Goal: Task Accomplishment & Management: Use online tool/utility

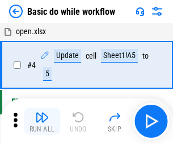
click at [42, 121] on img "button" at bounding box center [42, 117] width 14 height 14
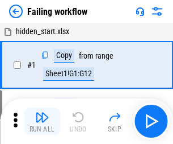
click at [42, 121] on img "button" at bounding box center [42, 117] width 14 height 14
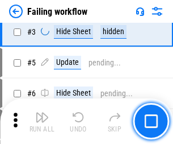
scroll to position [241, 0]
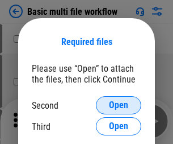
click at [119, 105] on span "Open" at bounding box center [118, 104] width 19 height 9
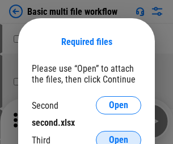
click at [119, 135] on span "Open" at bounding box center [118, 139] width 19 height 9
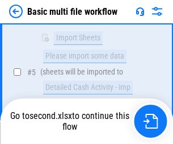
scroll to position [313, 0]
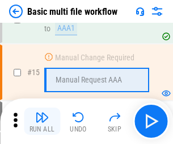
click at [42, 121] on img "button" at bounding box center [42, 117] width 14 height 14
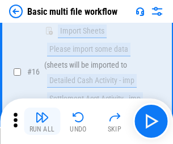
click at [42, 121] on img "button" at bounding box center [42, 117] width 14 height 14
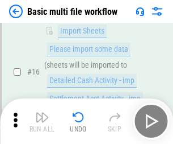
scroll to position [756, 0]
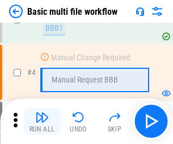
click at [42, 121] on img "button" at bounding box center [42, 117] width 14 height 14
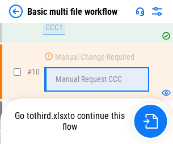
scroll to position [532, 0]
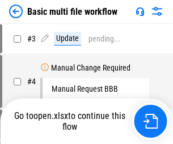
scroll to position [46, 0]
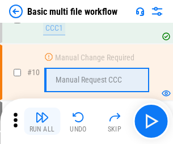
click at [42, 121] on img "button" at bounding box center [42, 117] width 14 height 14
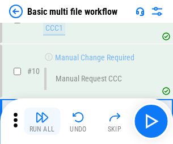
click at [42, 121] on img "button" at bounding box center [42, 117] width 14 height 14
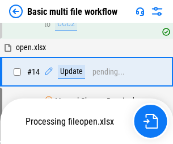
scroll to position [676, 0]
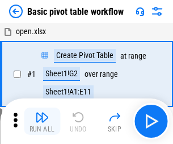
click at [42, 121] on img "button" at bounding box center [42, 117] width 14 height 14
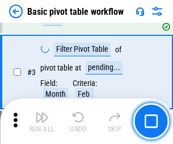
scroll to position [272, 0]
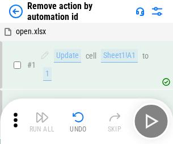
scroll to position [42, 0]
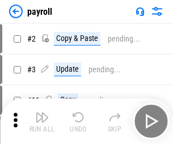
click at [42, 121] on img "button" at bounding box center [42, 117] width 14 height 14
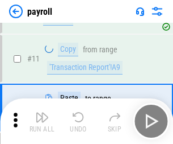
scroll to position [82, 0]
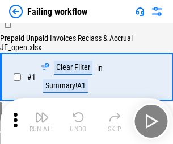
click at [42, 121] on img "button" at bounding box center [42, 117] width 14 height 14
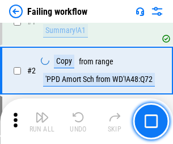
scroll to position [183, 0]
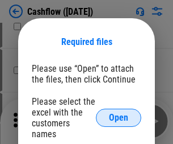
click at [119, 113] on span "Open" at bounding box center [118, 117] width 19 height 9
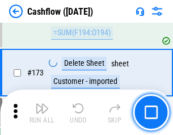
scroll to position [1202, 0]
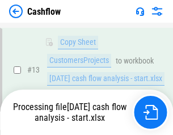
scroll to position [228, 0]
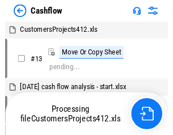
scroll to position [13, 0]
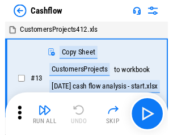
scroll to position [13, 0]
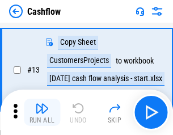
click at [42, 112] on img "button" at bounding box center [42, 109] width 14 height 14
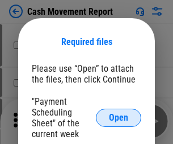
click at [119, 118] on span "Open" at bounding box center [118, 117] width 19 height 9
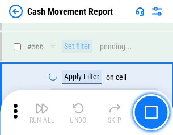
scroll to position [5204, 0]
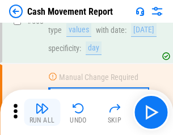
click at [42, 112] on img "button" at bounding box center [42, 109] width 14 height 14
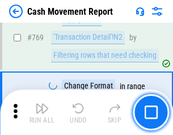
scroll to position [6310, 0]
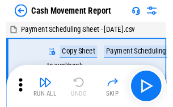
scroll to position [20, 0]
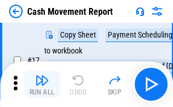
click at [42, 84] on img "button" at bounding box center [42, 80] width 14 height 14
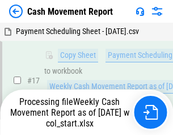
scroll to position [178, 0]
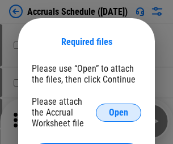
click at [119, 112] on span "Open" at bounding box center [118, 112] width 19 height 9
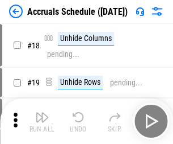
click at [42, 121] on img "button" at bounding box center [42, 117] width 14 height 14
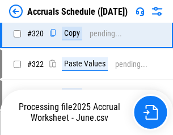
scroll to position [2112, 0]
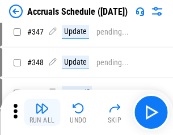
click at [42, 112] on img "button" at bounding box center [42, 109] width 14 height 14
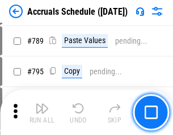
scroll to position [4770, 0]
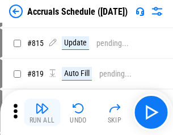
click at [42, 112] on img "button" at bounding box center [42, 109] width 14 height 14
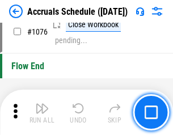
scroll to position [6801, 0]
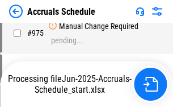
scroll to position [5664, 0]
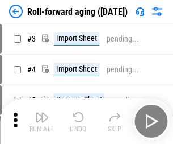
click at [42, 112] on img "button" at bounding box center [42, 117] width 14 height 14
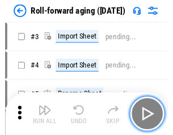
scroll to position [2, 0]
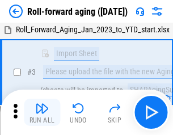
click at [42, 112] on img "button" at bounding box center [42, 109] width 14 height 14
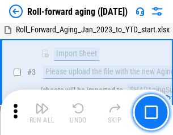
scroll to position [73, 0]
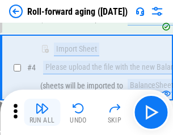
click at [42, 112] on img "button" at bounding box center [42, 109] width 14 height 14
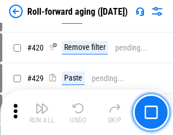
scroll to position [3938, 0]
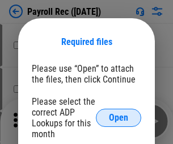
click at [119, 118] on span "Open" at bounding box center [118, 117] width 19 height 9
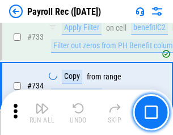
scroll to position [6624, 0]
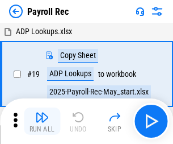
click at [42, 121] on img "button" at bounding box center [42, 117] width 14 height 14
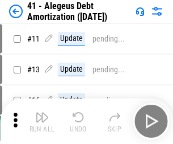
click at [42, 121] on img "button" at bounding box center [42, 117] width 14 height 14
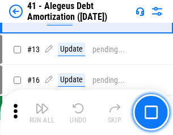
scroll to position [140, 0]
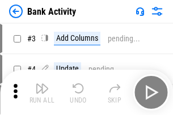
click at [42, 93] on img "button" at bounding box center [42, 89] width 14 height 14
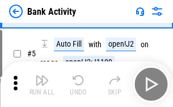
scroll to position [60, 0]
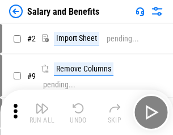
click at [42, 112] on img "button" at bounding box center [42, 109] width 14 height 14
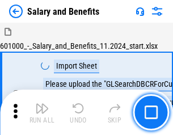
scroll to position [15, 0]
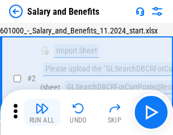
click at [42, 112] on img "button" at bounding box center [42, 109] width 14 height 14
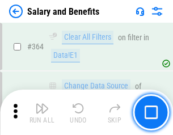
scroll to position [5347, 0]
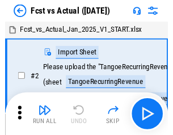
scroll to position [15, 0]
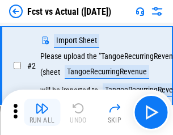
click at [42, 112] on img "button" at bounding box center [42, 109] width 14 height 14
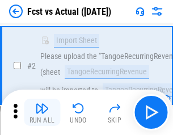
click at [42, 112] on img "button" at bounding box center [42, 109] width 14 height 14
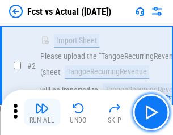
scroll to position [106, 0]
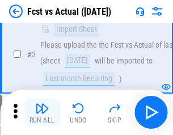
click at [42, 112] on img "button" at bounding box center [42, 109] width 14 height 14
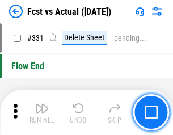
scroll to position [5435, 0]
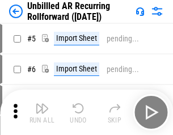
scroll to position [24, 0]
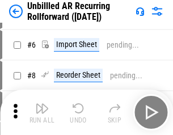
click at [42, 112] on img "button" at bounding box center [42, 109] width 14 height 14
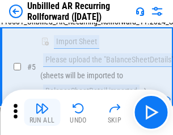
click at [42, 112] on img "button" at bounding box center [42, 109] width 14 height 14
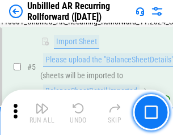
scroll to position [107, 0]
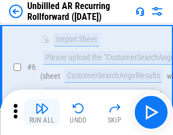
click at [42, 112] on img "button" at bounding box center [42, 109] width 14 height 14
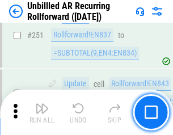
scroll to position [3857, 0]
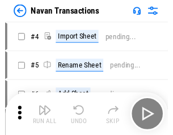
scroll to position [18, 0]
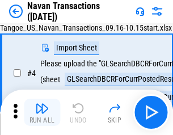
click at [42, 112] on img "button" at bounding box center [42, 109] width 14 height 14
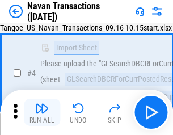
click at [42, 112] on img "button" at bounding box center [42, 109] width 14 height 14
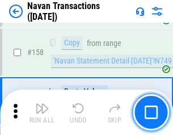
scroll to position [3681, 0]
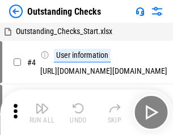
click at [42, 112] on img "button" at bounding box center [42, 109] width 14 height 14
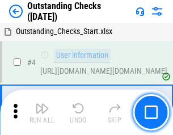
scroll to position [48, 0]
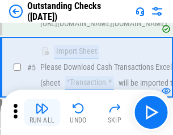
click at [42, 112] on img "button" at bounding box center [42, 109] width 14 height 14
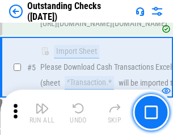
scroll to position [119, 0]
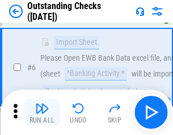
click at [42, 112] on img "button" at bounding box center [42, 109] width 14 height 14
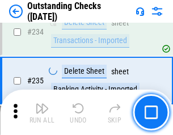
scroll to position [3448, 0]
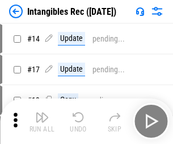
click at [42, 121] on img "button" at bounding box center [42, 117] width 14 height 14
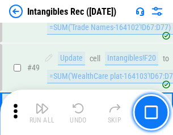
scroll to position [442, 0]
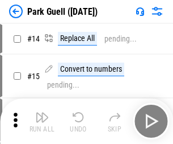
click at [42, 112] on img "button" at bounding box center [42, 117] width 14 height 14
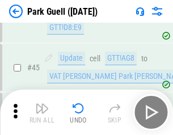
scroll to position [1420, 0]
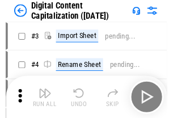
scroll to position [33, 0]
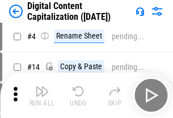
click at [42, 95] on img "button" at bounding box center [42, 92] width 14 height 14
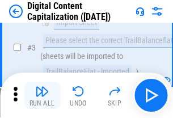
click at [42, 95] on img "button" at bounding box center [42, 92] width 14 height 14
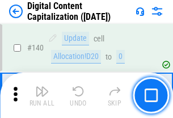
scroll to position [1204, 0]
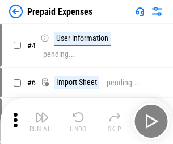
click at [42, 112] on img "button" at bounding box center [42, 117] width 14 height 14
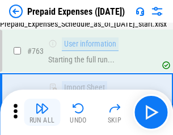
click at [42, 112] on img "button" at bounding box center [42, 109] width 14 height 14
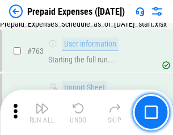
scroll to position [3214, 0]
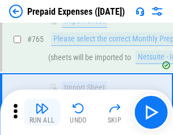
click at [42, 112] on img "button" at bounding box center [42, 109] width 14 height 14
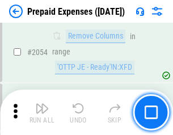
scroll to position [11869, 0]
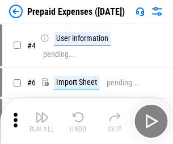
click at [42, 121] on img "button" at bounding box center [42, 117] width 14 height 14
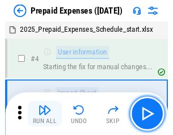
scroll to position [50, 0]
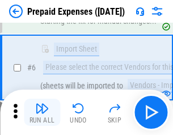
click at [42, 112] on img "button" at bounding box center [42, 109] width 14 height 14
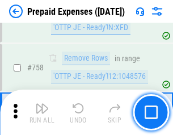
scroll to position [4046, 0]
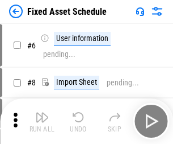
click at [42, 121] on img "button" at bounding box center [42, 117] width 14 height 14
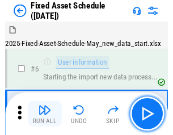
scroll to position [61, 0]
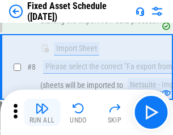
click at [42, 112] on img "button" at bounding box center [42, 109] width 14 height 14
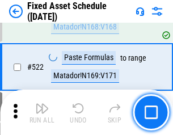
scroll to position [3947, 0]
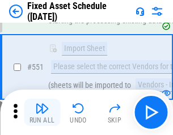
click at [42, 112] on img "button" at bounding box center [42, 109] width 14 height 14
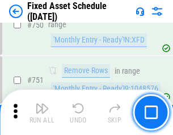
scroll to position [5536, 0]
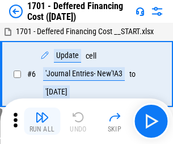
click at [42, 121] on img "button" at bounding box center [42, 117] width 14 height 14
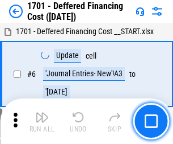
scroll to position [136, 0]
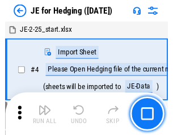
scroll to position [2, 0]
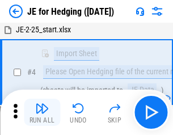
click at [42, 112] on img "button" at bounding box center [42, 109] width 14 height 14
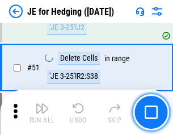
scroll to position [735, 0]
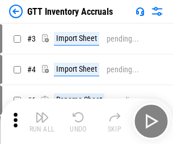
click at [42, 112] on img "button" at bounding box center [42, 117] width 14 height 14
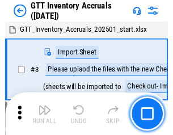
scroll to position [2, 0]
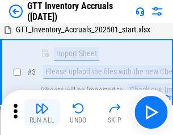
click at [42, 112] on img "button" at bounding box center [42, 109] width 14 height 14
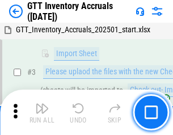
scroll to position [73, 0]
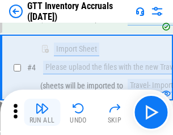
click at [42, 112] on img "button" at bounding box center [42, 109] width 14 height 14
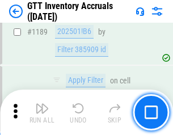
scroll to position [9272, 0]
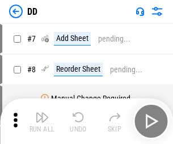
click at [42, 121] on img "button" at bounding box center [42, 117] width 14 height 14
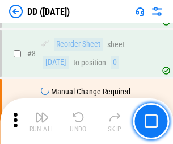
scroll to position [110, 0]
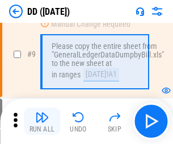
click at [42, 121] on img "button" at bounding box center [42, 117] width 14 height 14
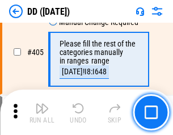
scroll to position [5081, 0]
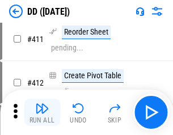
click at [42, 112] on img "button" at bounding box center [42, 109] width 14 height 14
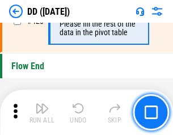
scroll to position [5435, 0]
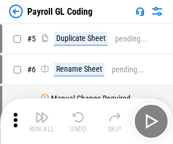
click at [42, 121] on img "button" at bounding box center [42, 117] width 14 height 14
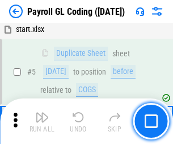
scroll to position [136, 0]
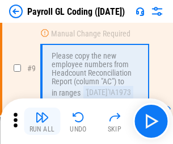
click at [42, 121] on img "button" at bounding box center [42, 117] width 14 height 14
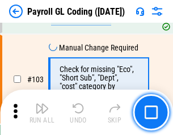
scroll to position [2664, 0]
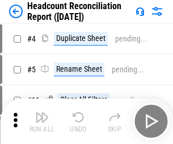
click at [42, 121] on img "button" at bounding box center [42, 117] width 14 height 14
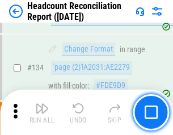
scroll to position [1365, 0]
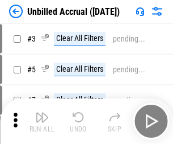
click at [42, 121] on img "button" at bounding box center [42, 117] width 14 height 14
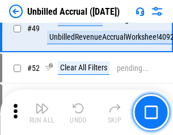
scroll to position [1030, 0]
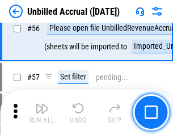
click at [42, 112] on img "button" at bounding box center [42, 109] width 14 height 14
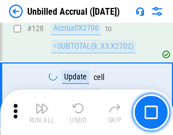
scroll to position [3382, 0]
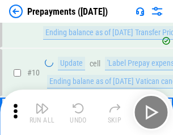
scroll to position [71, 0]
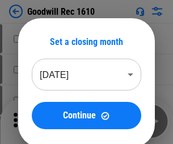
click at [42, 121] on img "button" at bounding box center [42, 117] width 14 height 14
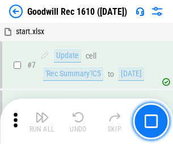
scroll to position [194, 0]
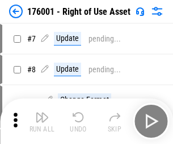
click at [42, 121] on img "button" at bounding box center [42, 117] width 14 height 14
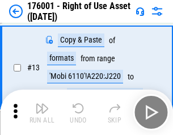
scroll to position [73, 0]
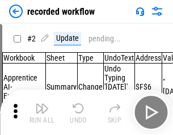
click at [42, 112] on img "button" at bounding box center [42, 109] width 14 height 14
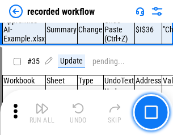
scroll to position [3549, 0]
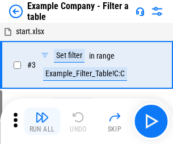
click at [42, 121] on img "button" at bounding box center [42, 117] width 14 height 14
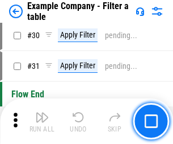
scroll to position [1039, 0]
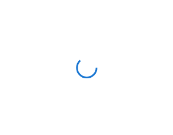
scroll to position [18, 0]
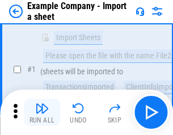
click at [42, 112] on img "button" at bounding box center [42, 109] width 14 height 14
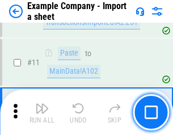
scroll to position [251, 0]
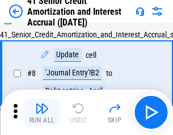
click at [42, 112] on img "button" at bounding box center [42, 109] width 14 height 14
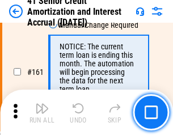
click at [42, 112] on img "button" at bounding box center [42, 109] width 14 height 14
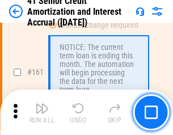
scroll to position [1214, 0]
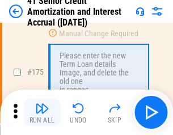
click at [42, 112] on img "button" at bounding box center [42, 109] width 14 height 14
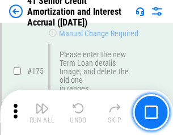
scroll to position [1330, 0]
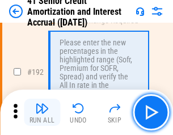
click at [42, 112] on img "button" at bounding box center [42, 109] width 14 height 14
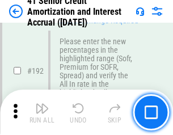
scroll to position [1449, 0]
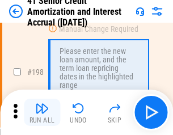
click at [42, 112] on img "button" at bounding box center [42, 109] width 14 height 14
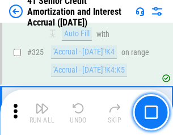
scroll to position [2901, 0]
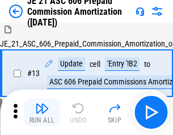
click at [42, 112] on img "button" at bounding box center [42, 109] width 14 height 14
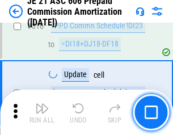
scroll to position [2120, 0]
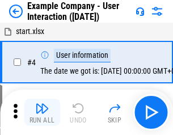
click at [42, 112] on img "button" at bounding box center [42, 109] width 14 height 14
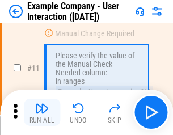
click at [42, 112] on img "button" at bounding box center [42, 109] width 14 height 14
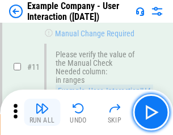
scroll to position [246, 0]
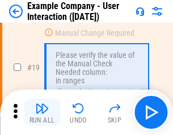
click at [42, 112] on img "button" at bounding box center [42, 109] width 14 height 14
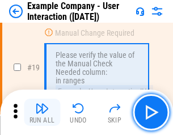
click at [42, 112] on img "button" at bounding box center [42, 109] width 14 height 14
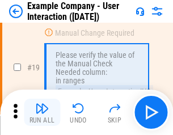
click at [42, 112] on img "button" at bounding box center [42, 109] width 14 height 14
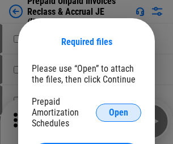
click at [119, 112] on span "Open" at bounding box center [118, 112] width 19 height 9
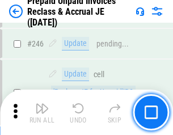
scroll to position [1533, 0]
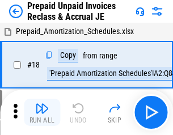
click at [42, 112] on img "button" at bounding box center [42, 109] width 14 height 14
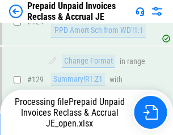
scroll to position [823, 0]
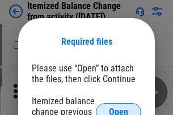
click at [119, 108] on span "Open" at bounding box center [118, 112] width 19 height 9
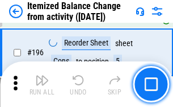
scroll to position [2185, 0]
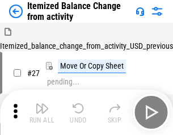
scroll to position [18, 0]
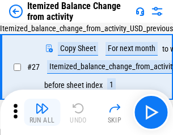
click at [42, 112] on img "button" at bounding box center [42, 109] width 14 height 14
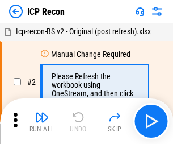
scroll to position [5, 0]
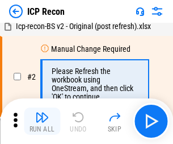
click at [42, 121] on img "button" at bounding box center [42, 117] width 14 height 14
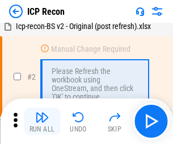
click at [42, 121] on img "button" at bounding box center [42, 117] width 14 height 14
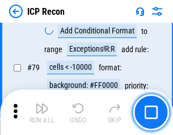
scroll to position [1113, 0]
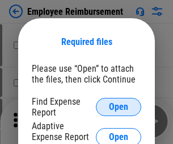
click at [119, 107] on span "Open" at bounding box center [118, 106] width 19 height 9
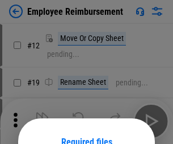
scroll to position [100, 0]
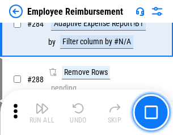
scroll to position [3086, 0]
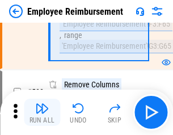
click at [42, 112] on img "button" at bounding box center [42, 109] width 14 height 14
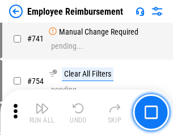
scroll to position [7967, 0]
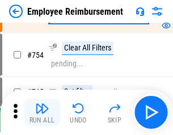
click at [42, 112] on img "button" at bounding box center [42, 109] width 14 height 14
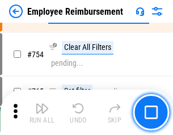
click at [42, 112] on img "button" at bounding box center [42, 109] width 14 height 14
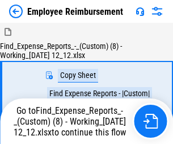
scroll to position [39, 0]
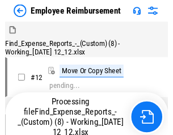
scroll to position [39, 0]
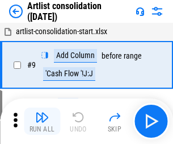
click at [42, 121] on img "button" at bounding box center [42, 117] width 14 height 14
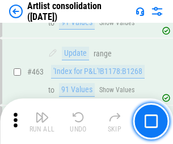
scroll to position [4972, 0]
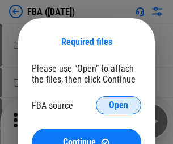
click at [119, 105] on span "Open" at bounding box center [118, 104] width 19 height 9
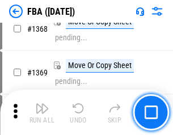
scroll to position [12195, 0]
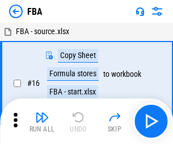
scroll to position [11, 0]
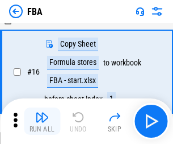
click at [42, 121] on img "button" at bounding box center [42, 117] width 14 height 14
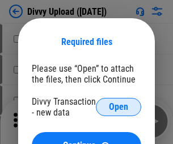
click at [119, 107] on span "Open" at bounding box center [118, 106] width 19 height 9
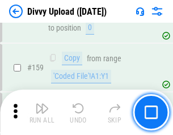
scroll to position [1176, 0]
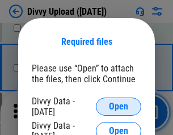
click at [119, 107] on span "Open" at bounding box center [118, 106] width 19 height 9
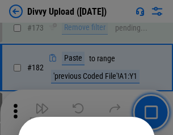
scroll to position [1275, 0]
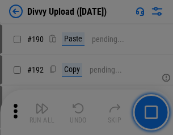
scroll to position [1433, 0]
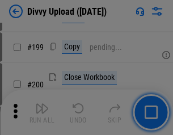
scroll to position [1651, 0]
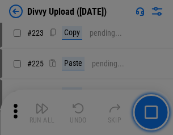
scroll to position [2266, 0]
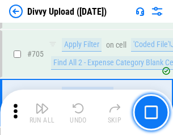
scroll to position [7768, 0]
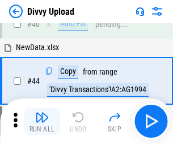
click at [42, 121] on img "button" at bounding box center [42, 117] width 14 height 14
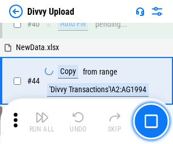
scroll to position [125, 0]
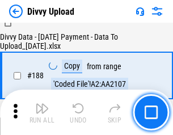
scroll to position [1337, 0]
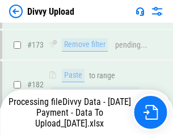
scroll to position [1271, 0]
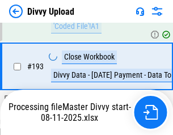
scroll to position [1530, 0]
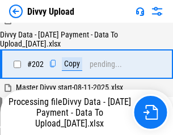
scroll to position [1837, 0]
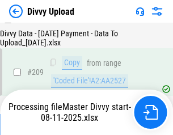
scroll to position [2088, 0]
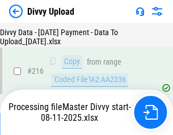
scroll to position [2338, 0]
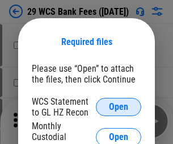
click at [119, 107] on span "Open" at bounding box center [118, 106] width 19 height 9
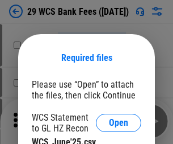
scroll to position [16, 0]
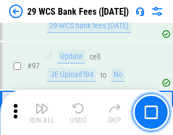
scroll to position [1107, 0]
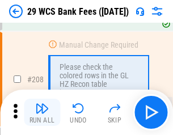
click at [42, 112] on img "button" at bounding box center [42, 109] width 14 height 14
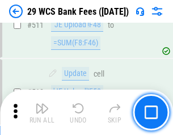
scroll to position [5713, 0]
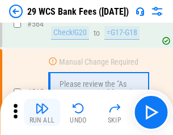
click at [42, 112] on img "button" at bounding box center [42, 109] width 14 height 14
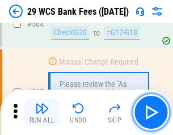
scroll to position [6141, 0]
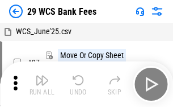
scroll to position [20, 0]
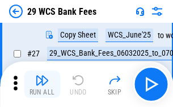
click at [42, 84] on img "button" at bounding box center [42, 80] width 14 height 14
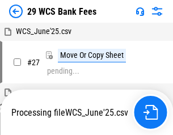
scroll to position [6, 0]
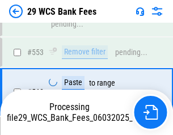
scroll to position [6128, 0]
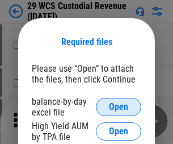
click at [119, 107] on span "Open" at bounding box center [118, 106] width 19 height 9
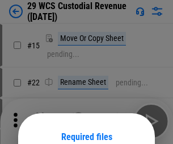
scroll to position [95, 0]
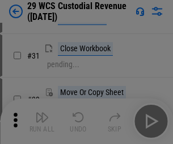
scroll to position [244, 0]
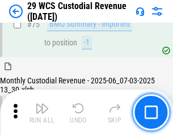
scroll to position [1186, 0]
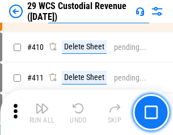
click at [42, 112] on img "button" at bounding box center [42, 109] width 14 height 14
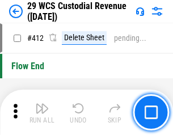
scroll to position [5423, 0]
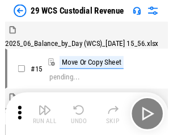
scroll to position [27, 0]
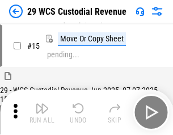
click at [42, 112] on img "button" at bounding box center [42, 109] width 14 height 14
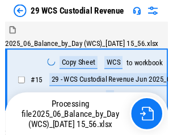
scroll to position [27, 0]
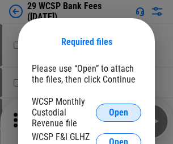
click at [119, 112] on span "Open" at bounding box center [118, 112] width 19 height 9
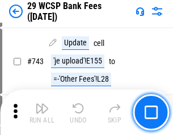
scroll to position [5722, 0]
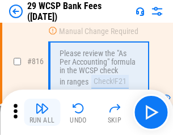
click at [42, 112] on img "button" at bounding box center [42, 109] width 14 height 14
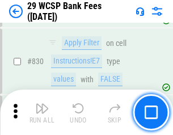
scroll to position [7205, 0]
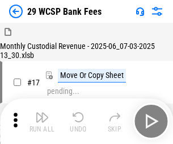
click at [42, 112] on img "button" at bounding box center [42, 117] width 14 height 14
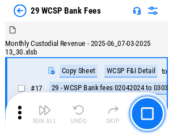
scroll to position [27, 0]
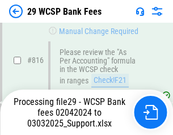
scroll to position [7192, 0]
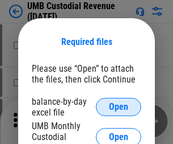
click at [119, 107] on span "Open" at bounding box center [118, 106] width 19 height 9
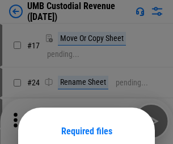
scroll to position [89, 0]
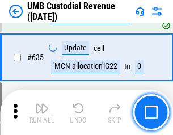
scroll to position [5942, 0]
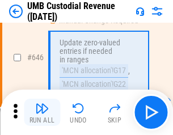
click at [42, 112] on img "button" at bounding box center [42, 109] width 14 height 14
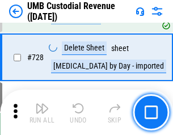
scroll to position [7005, 0]
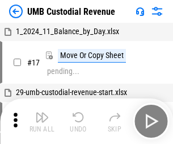
scroll to position [9, 0]
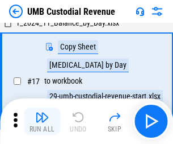
click at [42, 121] on img "button" at bounding box center [42, 117] width 14 height 14
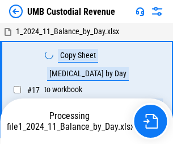
scroll to position [9, 0]
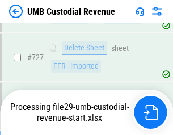
scroll to position [6979, 0]
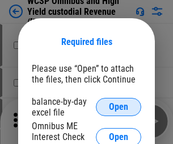
click at [119, 107] on span "Open" at bounding box center [118, 106] width 19 height 9
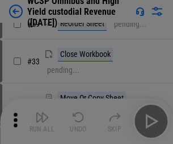
scroll to position [259, 0]
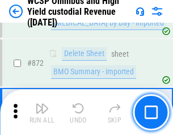
scroll to position [9610, 0]
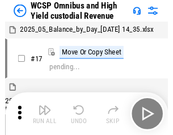
scroll to position [6, 0]
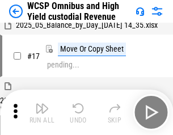
click at [42, 112] on img "button" at bounding box center [42, 109] width 14 height 14
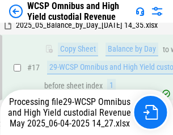
scroll to position [236, 0]
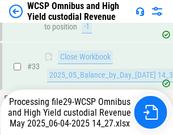
scroll to position [562, 0]
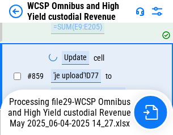
scroll to position [9584, 0]
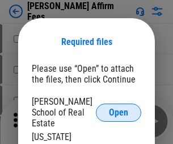
click at [119, 108] on span "Open" at bounding box center [118, 112] width 19 height 9
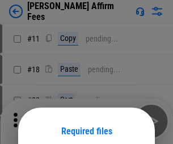
scroll to position [89, 0]
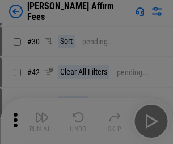
scroll to position [231, 0]
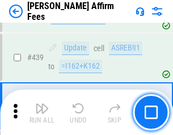
scroll to position [2612, 0]
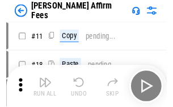
scroll to position [11, 0]
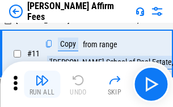
click at [42, 84] on img "button" at bounding box center [42, 80] width 14 height 14
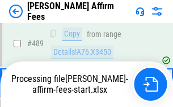
scroll to position [2978, 0]
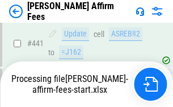
scroll to position [2978, 0]
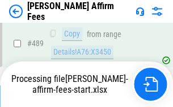
scroll to position [2995, 0]
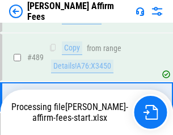
scroll to position [2964, 0]
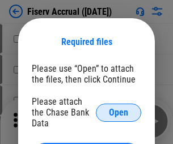
click at [119, 108] on span "Open" at bounding box center [118, 112] width 19 height 9
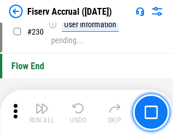
scroll to position [3598, 0]
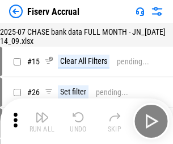
click at [42, 121] on img "button" at bounding box center [42, 117] width 14 height 14
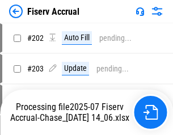
scroll to position [3283, 0]
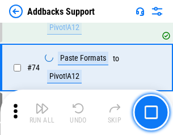
scroll to position [827, 0]
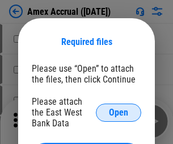
click at [119, 112] on span "Open" at bounding box center [118, 112] width 19 height 9
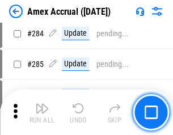
scroll to position [3109, 0]
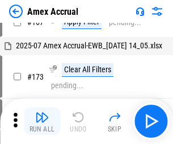
click at [42, 121] on img "button" at bounding box center [42, 117] width 14 height 14
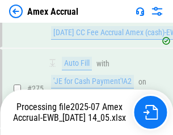
scroll to position [3455, 0]
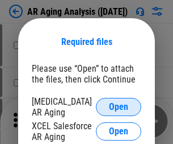
click at [119, 105] on span "Open" at bounding box center [118, 106] width 19 height 9
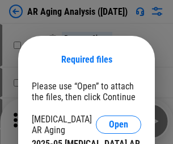
scroll to position [18, 0]
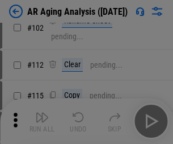
scroll to position [156, 0]
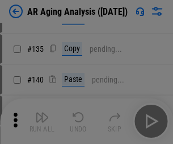
scroll to position [342, 0]
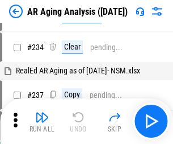
scroll to position [11, 0]
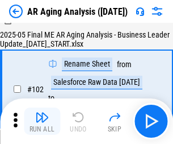
click at [42, 121] on img "button" at bounding box center [42, 117] width 14 height 14
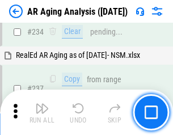
scroll to position [1760, 0]
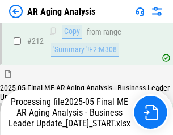
scroll to position [1747, 0]
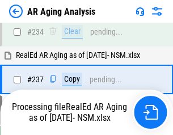
scroll to position [1794, 0]
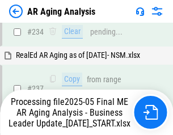
scroll to position [1794, 0]
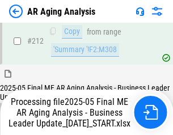
scroll to position [1747, 0]
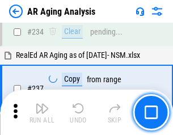
scroll to position [1747, 0]
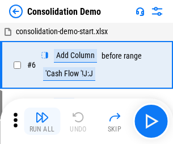
click at [42, 121] on img "button" at bounding box center [42, 117] width 14 height 14
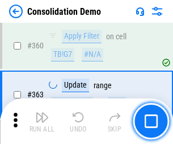
scroll to position [3806, 0]
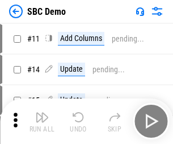
click at [42, 121] on img "button" at bounding box center [42, 117] width 14 height 14
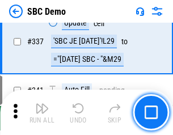
scroll to position [2987, 0]
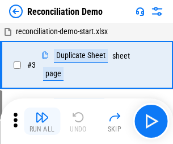
click at [42, 121] on img "button" at bounding box center [42, 117] width 14 height 14
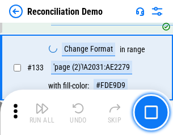
scroll to position [1348, 0]
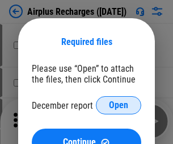
click at [119, 105] on span "Open" at bounding box center [118, 104] width 19 height 9
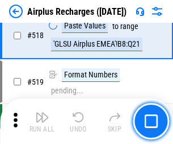
scroll to position [4886, 0]
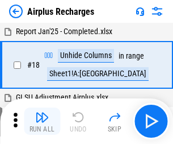
click at [42, 121] on img "button" at bounding box center [42, 117] width 14 height 14
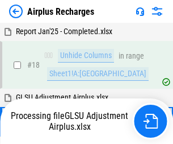
scroll to position [50, 0]
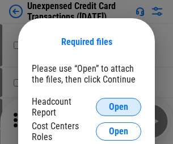
click at [119, 107] on span "Open" at bounding box center [118, 106] width 19 height 9
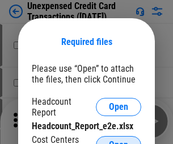
click at [119, 140] on span "Open" at bounding box center [118, 144] width 19 height 9
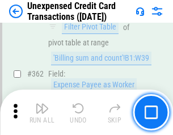
scroll to position [2920, 0]
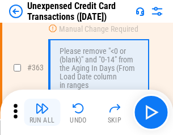
click at [42, 112] on img "button" at bounding box center [42, 109] width 14 height 14
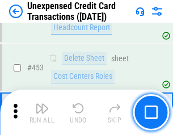
scroll to position [3873, 0]
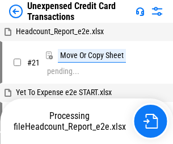
scroll to position [18, 0]
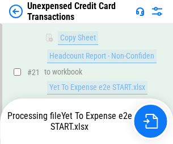
scroll to position [185, 0]
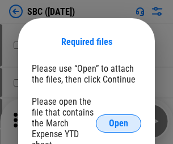
click at [119, 123] on span "Open" at bounding box center [118, 123] width 19 height 9
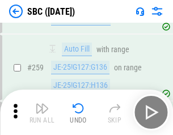
scroll to position [2219, 0]
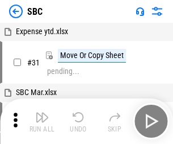
click at [42, 121] on img "button" at bounding box center [42, 117] width 14 height 14
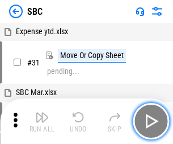
scroll to position [11, 0]
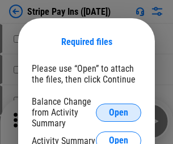
click at [119, 112] on span "Open" at bounding box center [118, 112] width 19 height 9
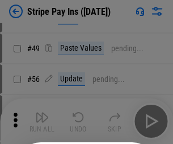
scroll to position [206, 0]
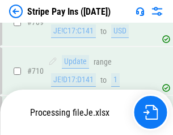
scroll to position [5695, 0]
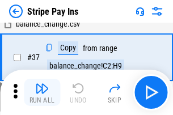
click at [42, 93] on img "button" at bounding box center [42, 89] width 14 height 14
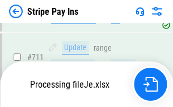
scroll to position [5728, 0]
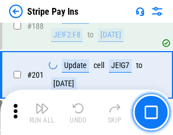
scroll to position [1617, 0]
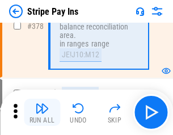
click at [42, 112] on img "button" at bounding box center [42, 109] width 14 height 14
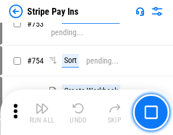
scroll to position [5848, 0]
